Goal: Use online tool/utility: Utilize a website feature to perform a specific function

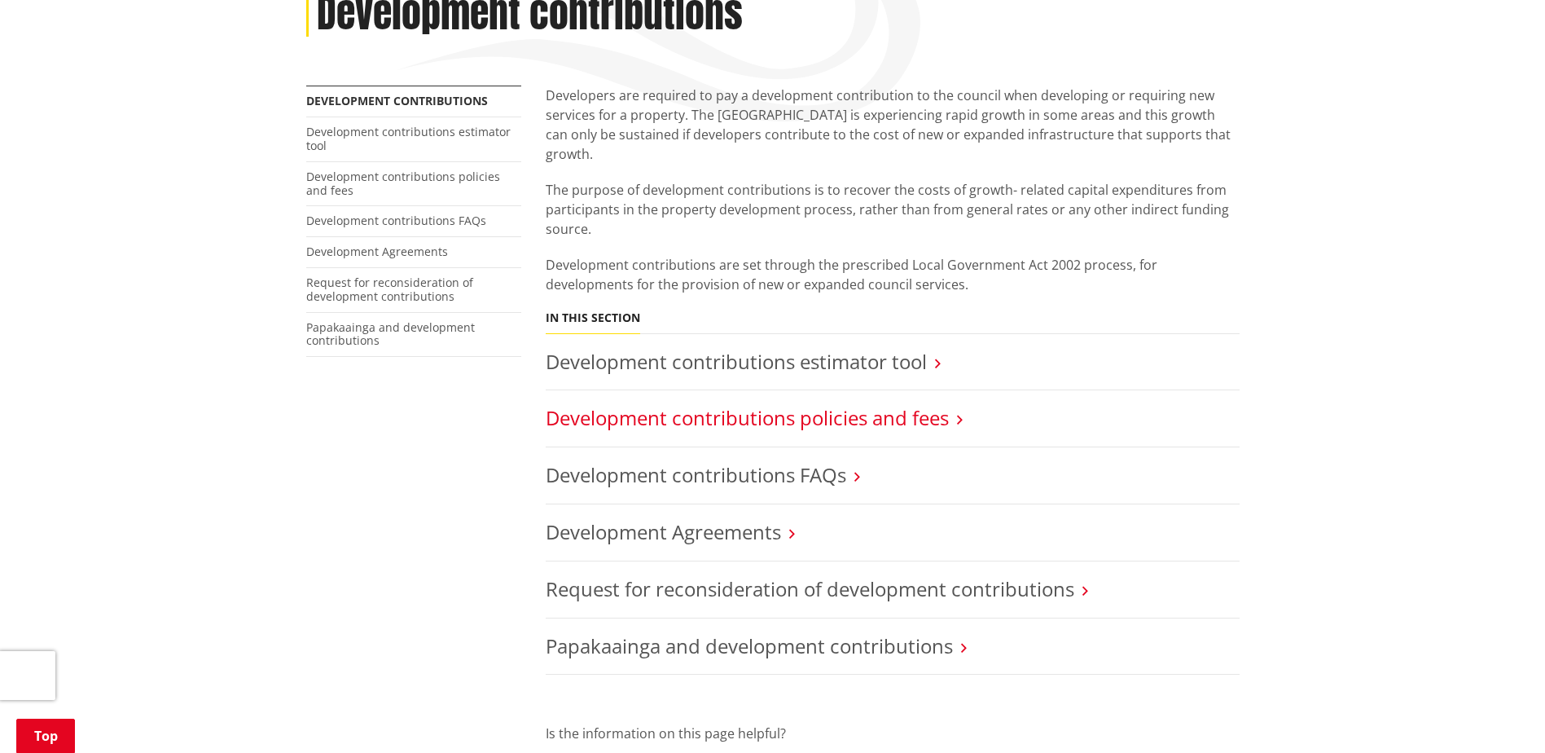
scroll to position [244, 0]
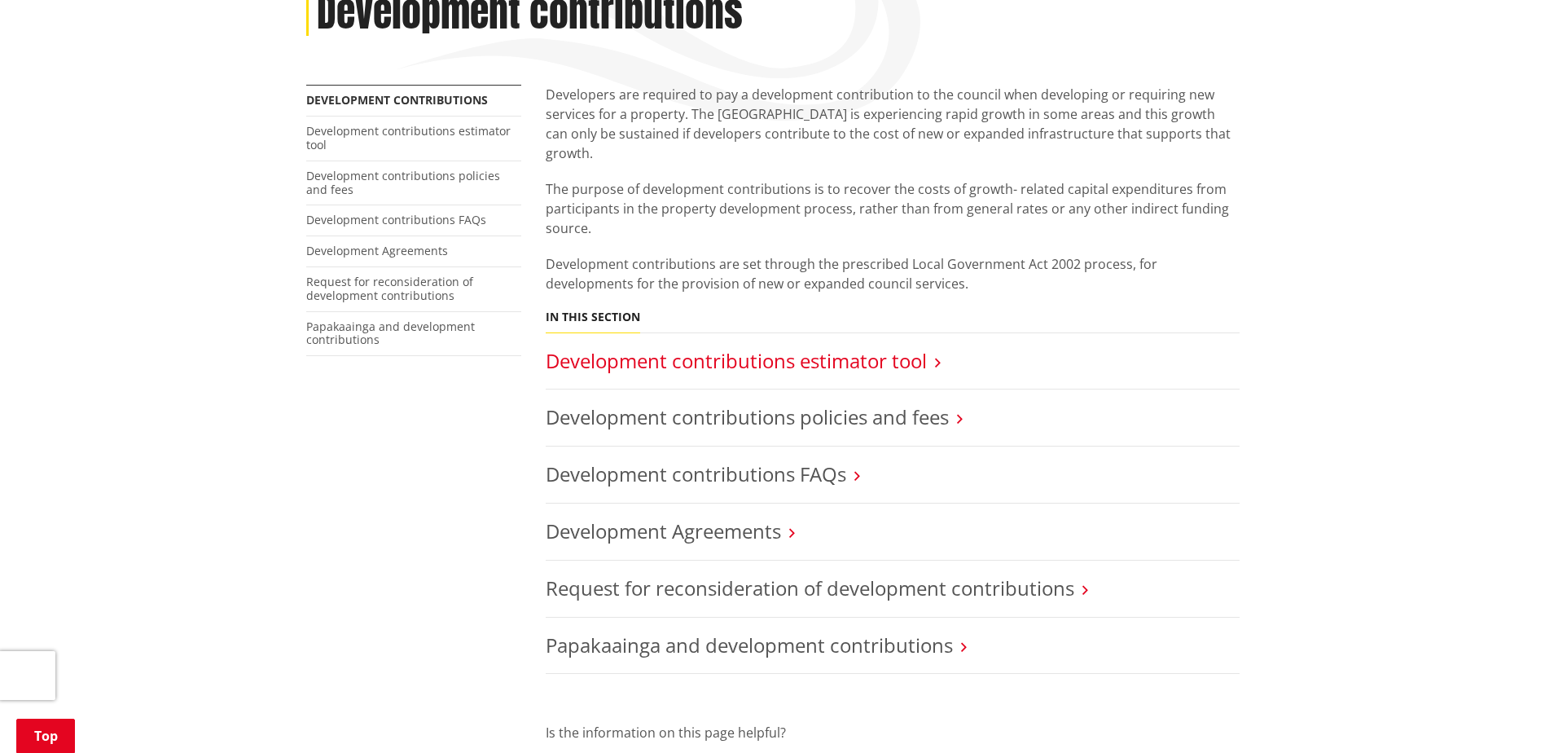
click at [761, 347] on link "Development contributions estimator tool" at bounding box center [736, 360] width 381 height 27
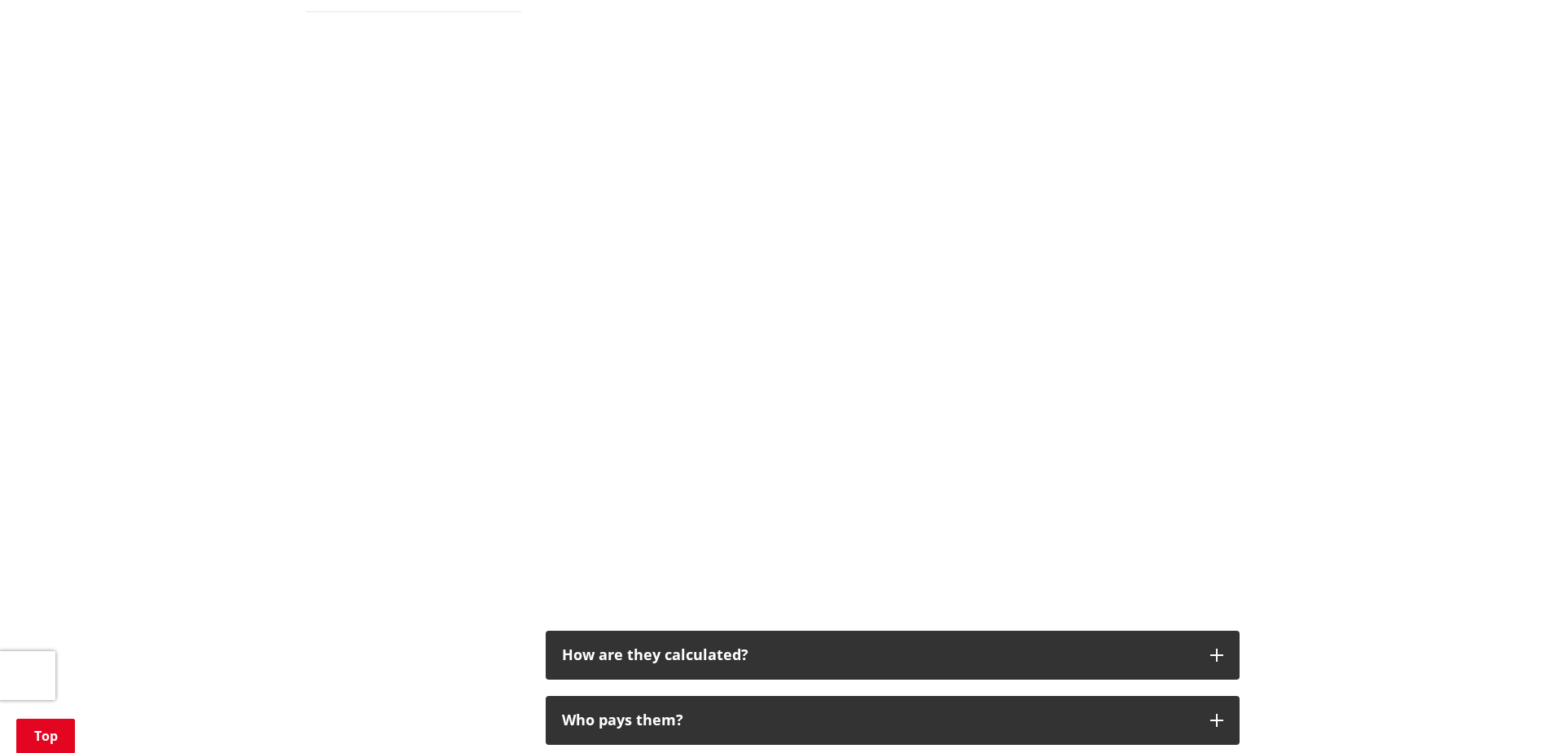
scroll to position [570, 0]
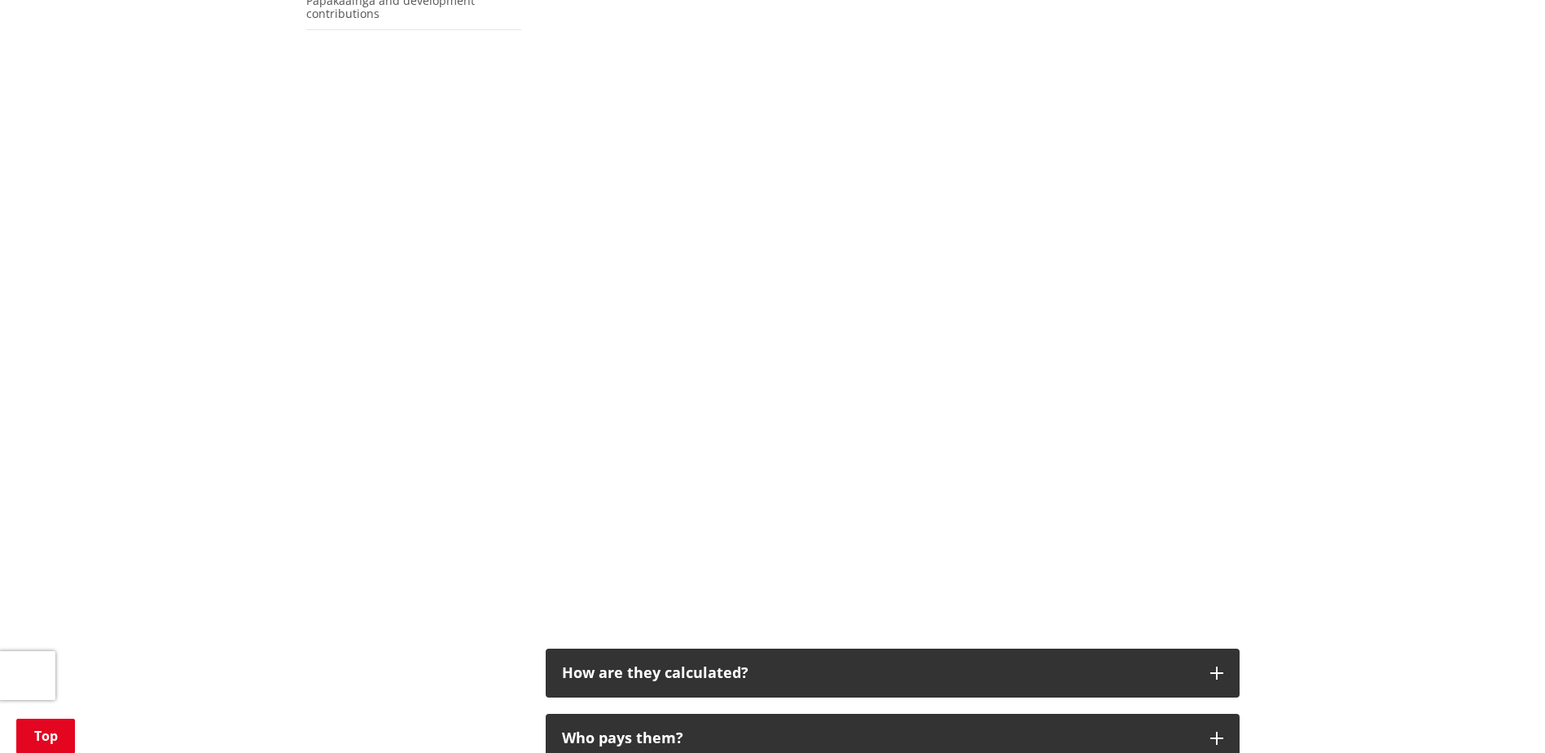
click at [1242, 504] on div "Development contributions is a levy on new developments collected under the Loc…" at bounding box center [893, 518] width 718 height 1518
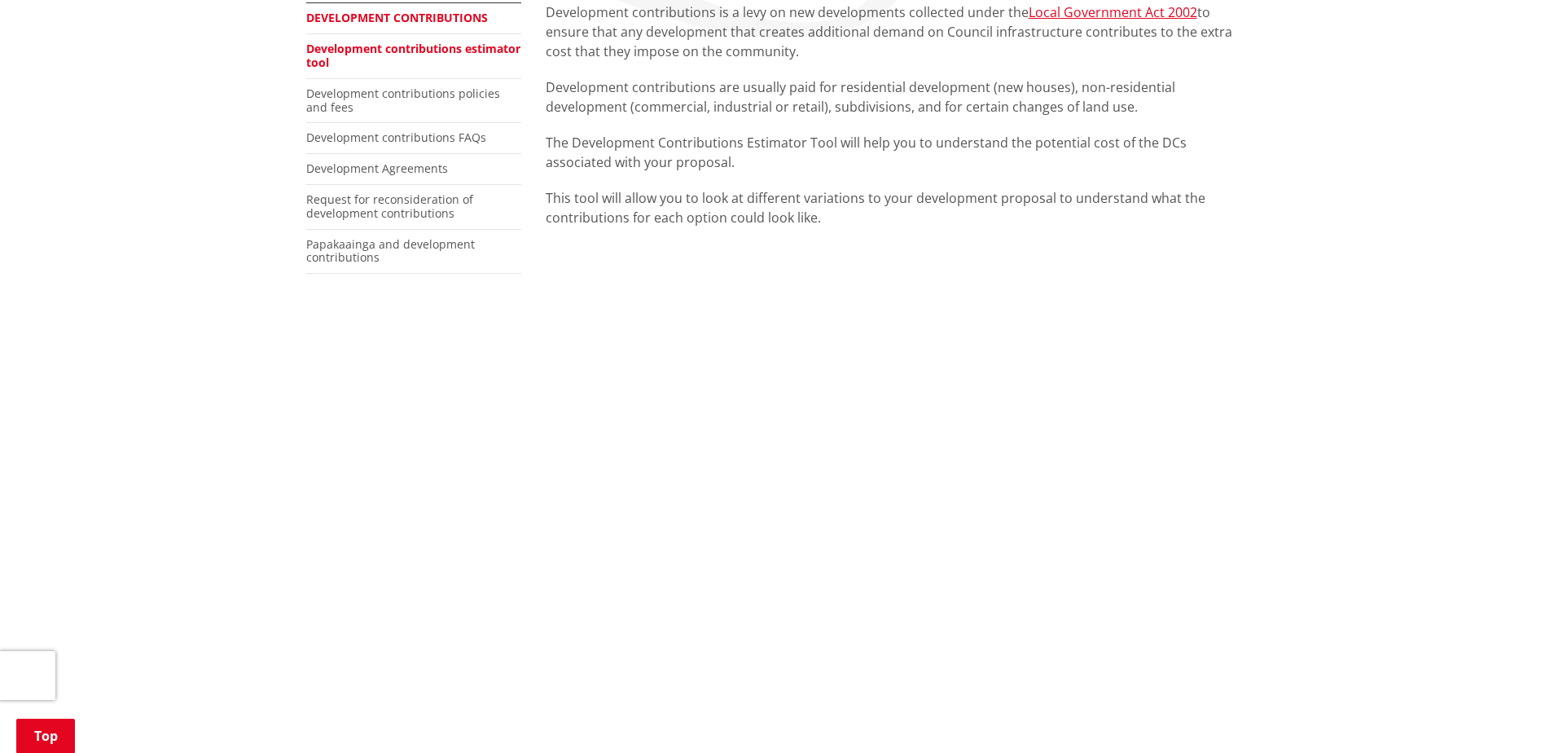
scroll to position [326, 0]
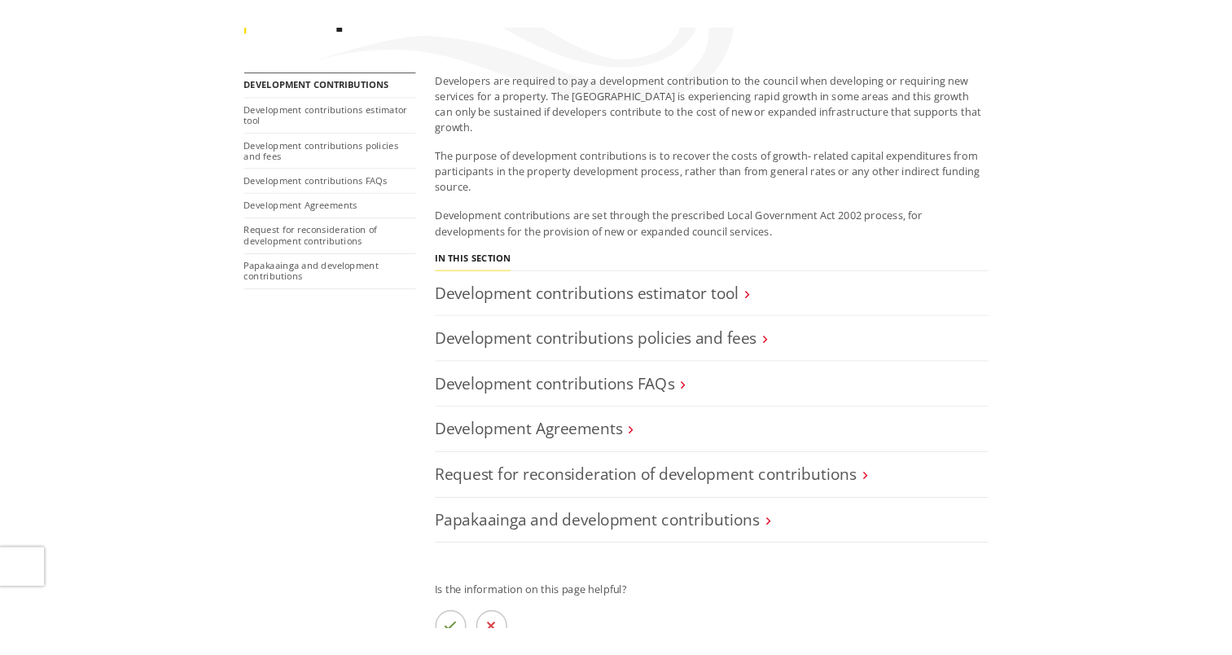
scroll to position [163, 0]
